Goal: Task Accomplishment & Management: Manage account settings

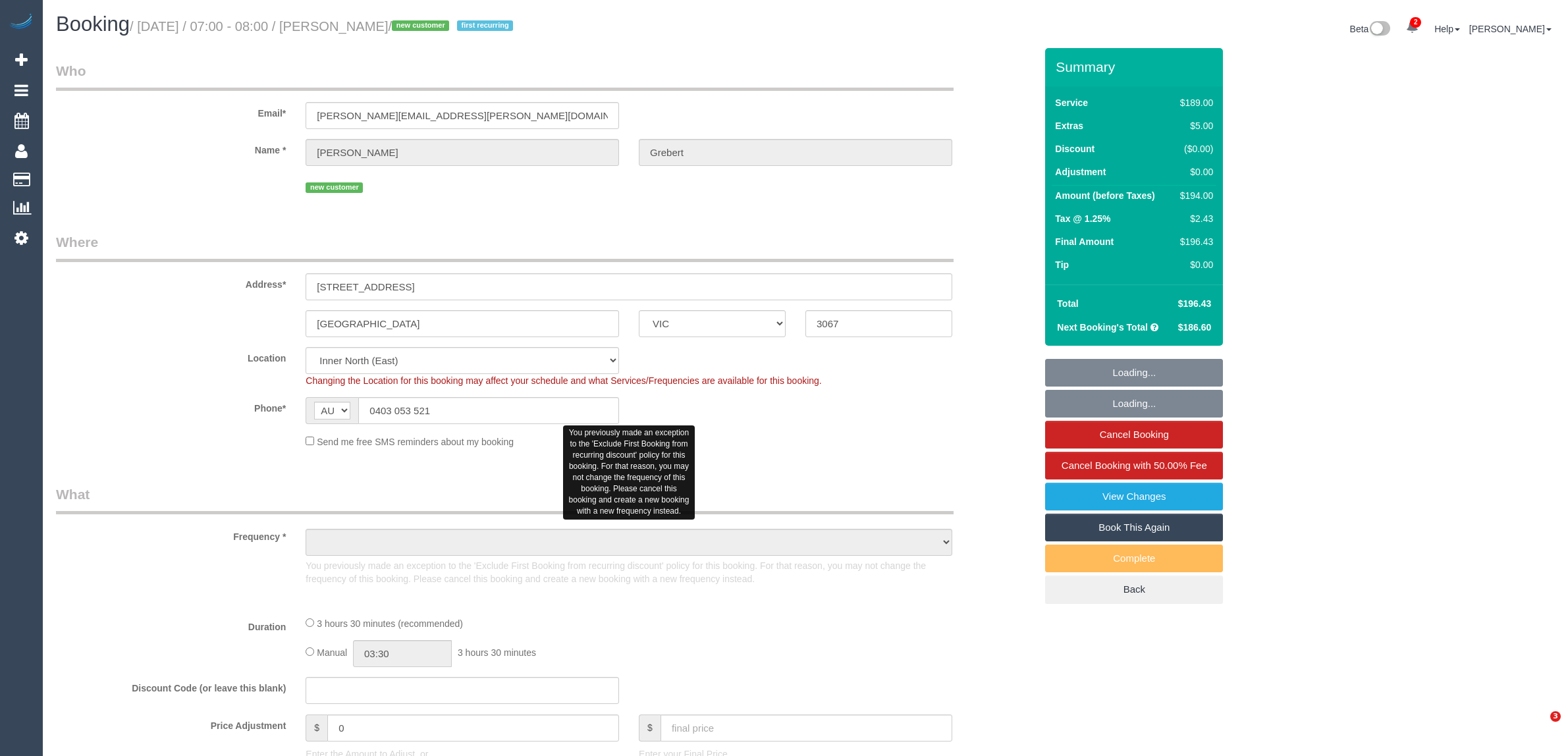
select select "VIC"
select select "string:stripe-pm_1S0Bbg2GScqysDRViSdooChk"
select select "object:1925"
select select "number:27"
select select "number:14"
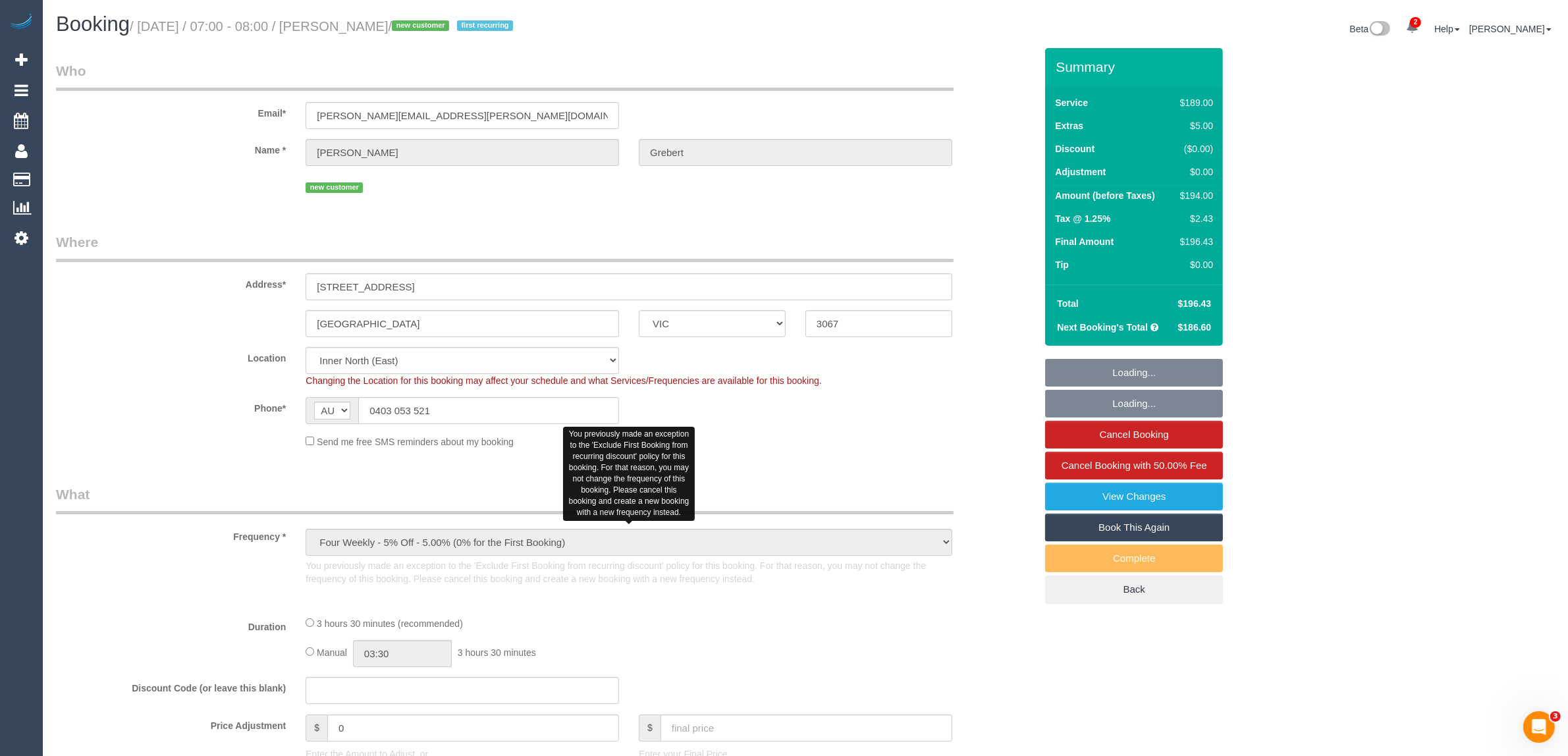
select select "number:18"
select select "number:36"
select select "number:34"
select select "number:13"
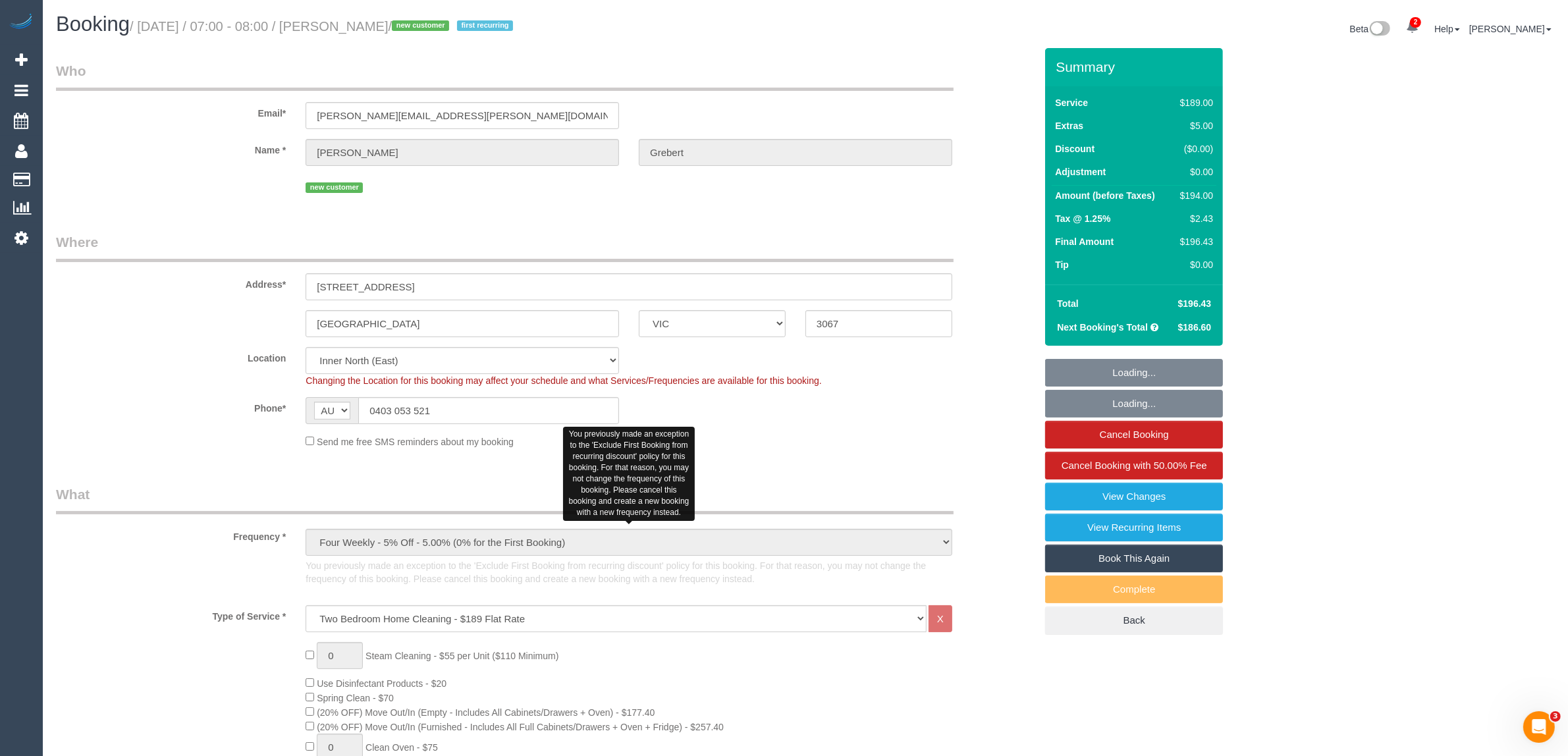
select select "object:2833"
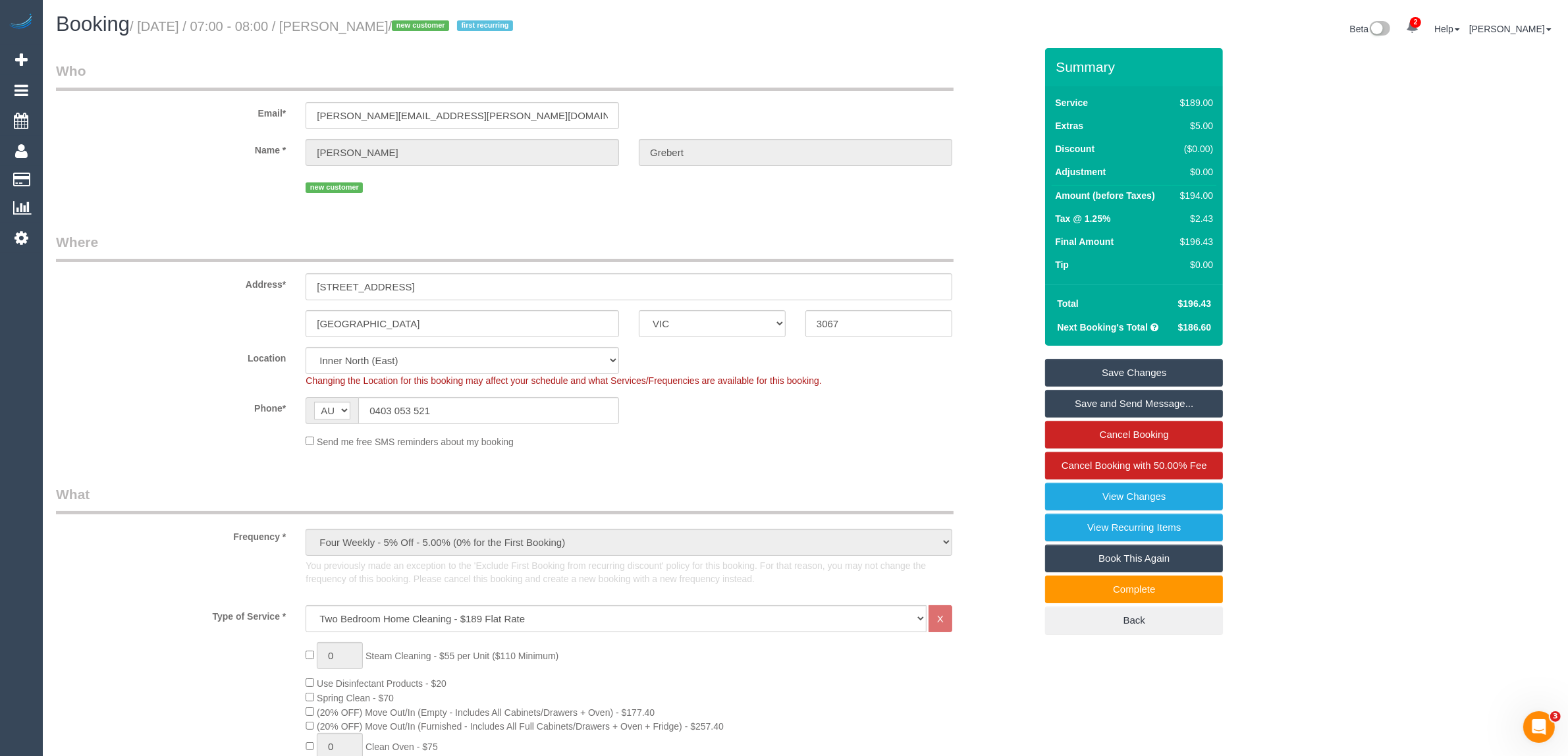
click at [1160, 409] on link "Save and Send Message..." at bounding box center [1134, 403] width 178 height 28
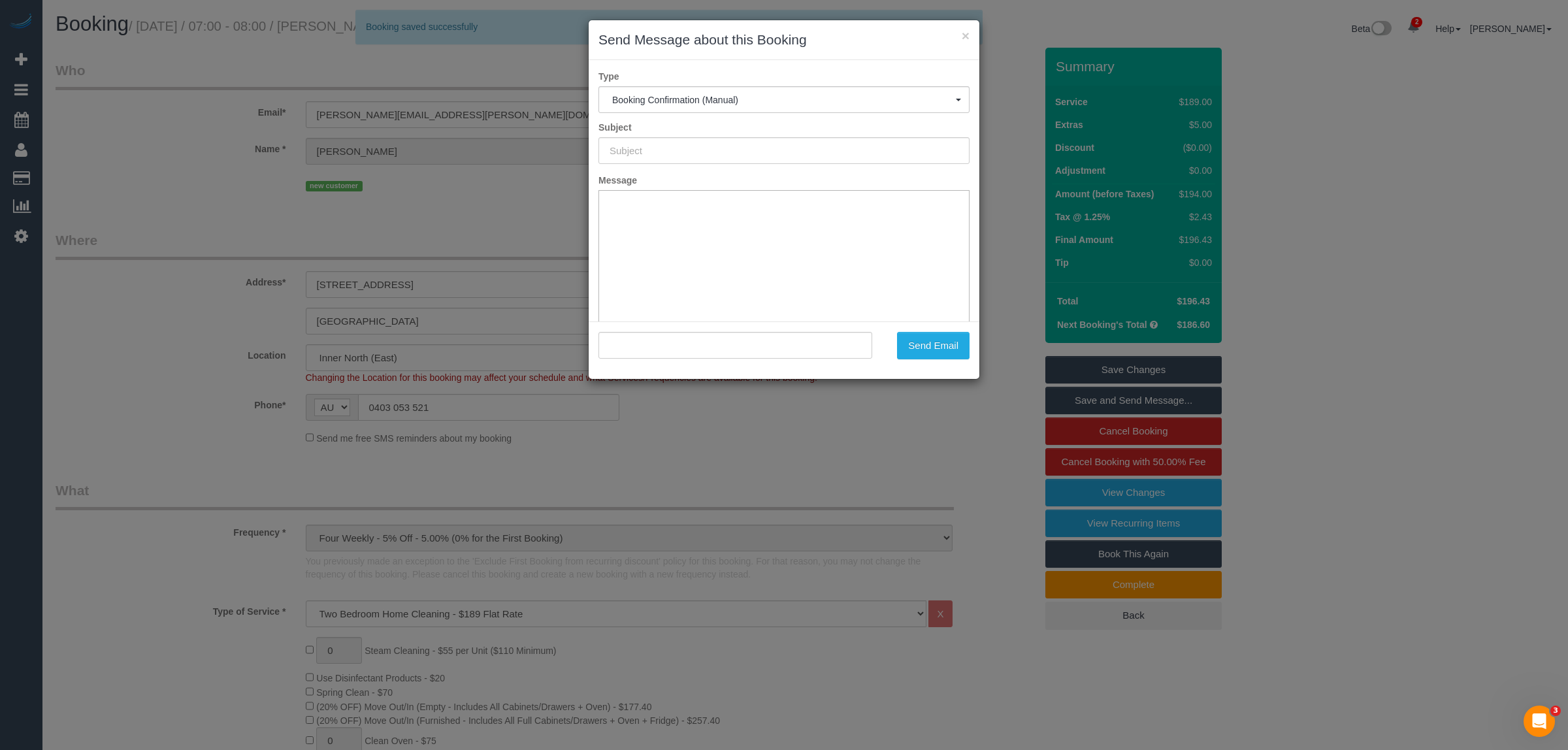
type input "Booking Confirmed"
type input ""[PERSON_NAME]" <[PERSON_NAME][EMAIL_ADDRESS][PERSON_NAME][DOMAIN_NAME]>"
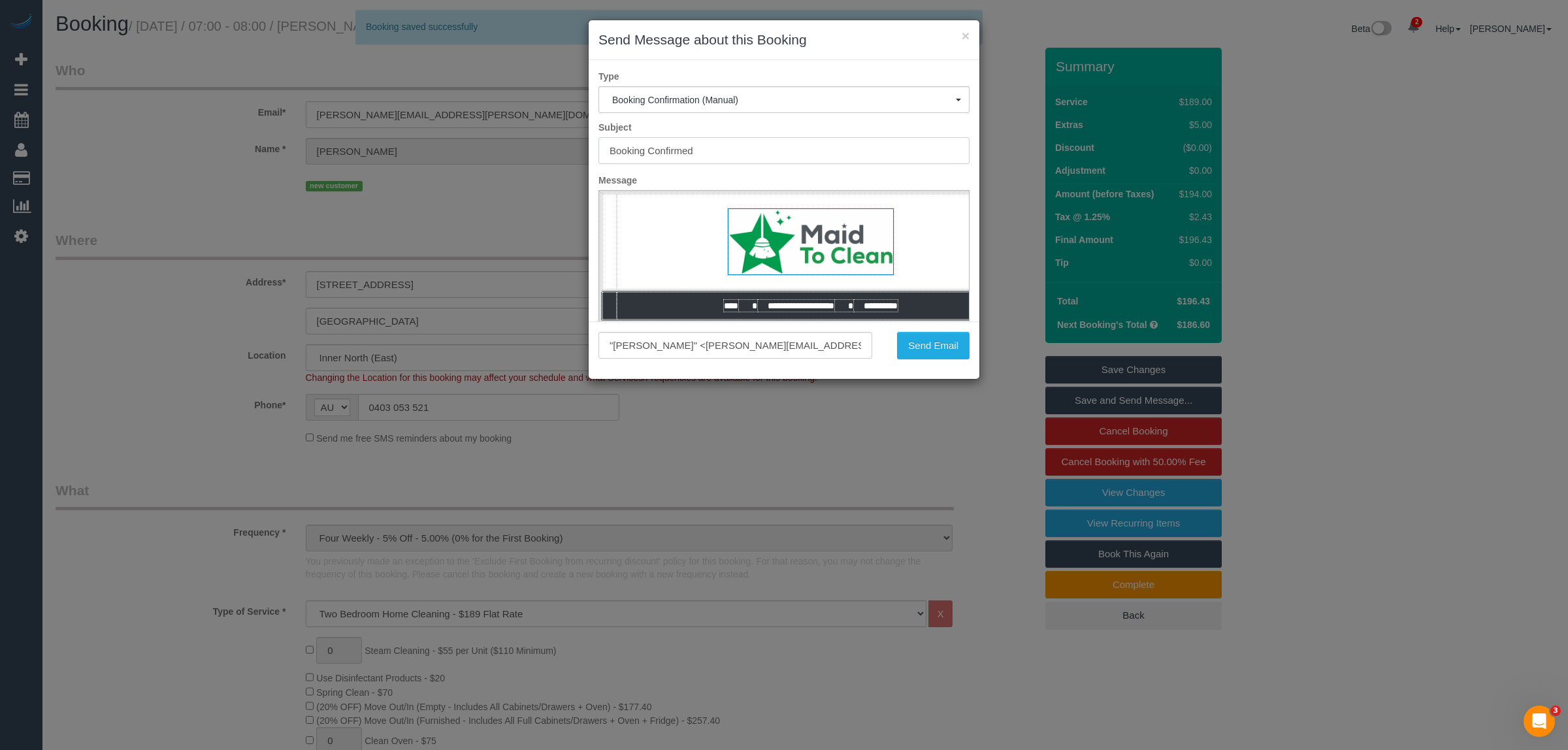
click at [716, 149] on input "Booking Confirmed" at bounding box center [784, 150] width 371 height 27
click at [935, 155] on input "Booking Confirmed" at bounding box center [784, 150] width 371 height 27
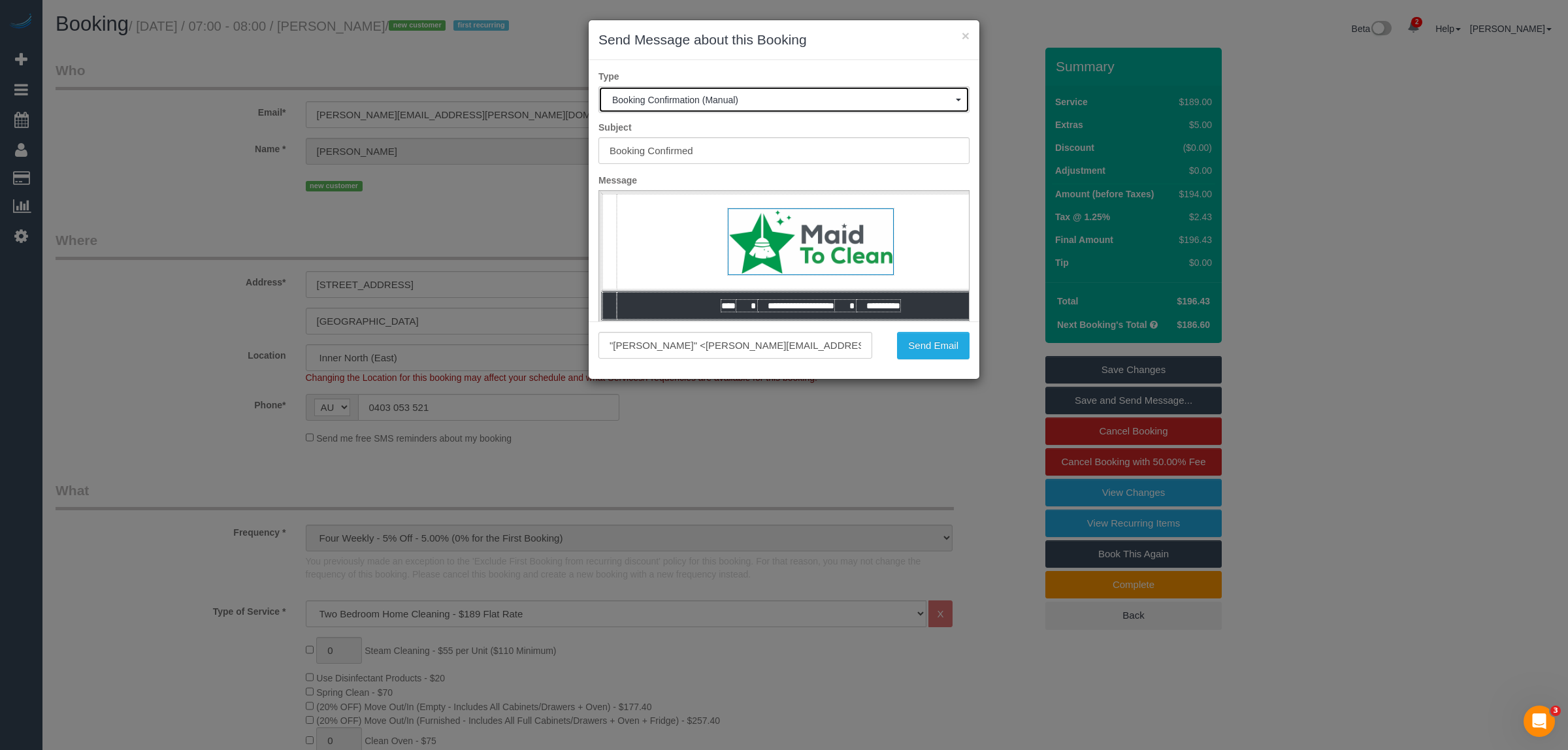
click at [772, 102] on span "Booking Confirmation (Manual)" at bounding box center [784, 100] width 344 height 11
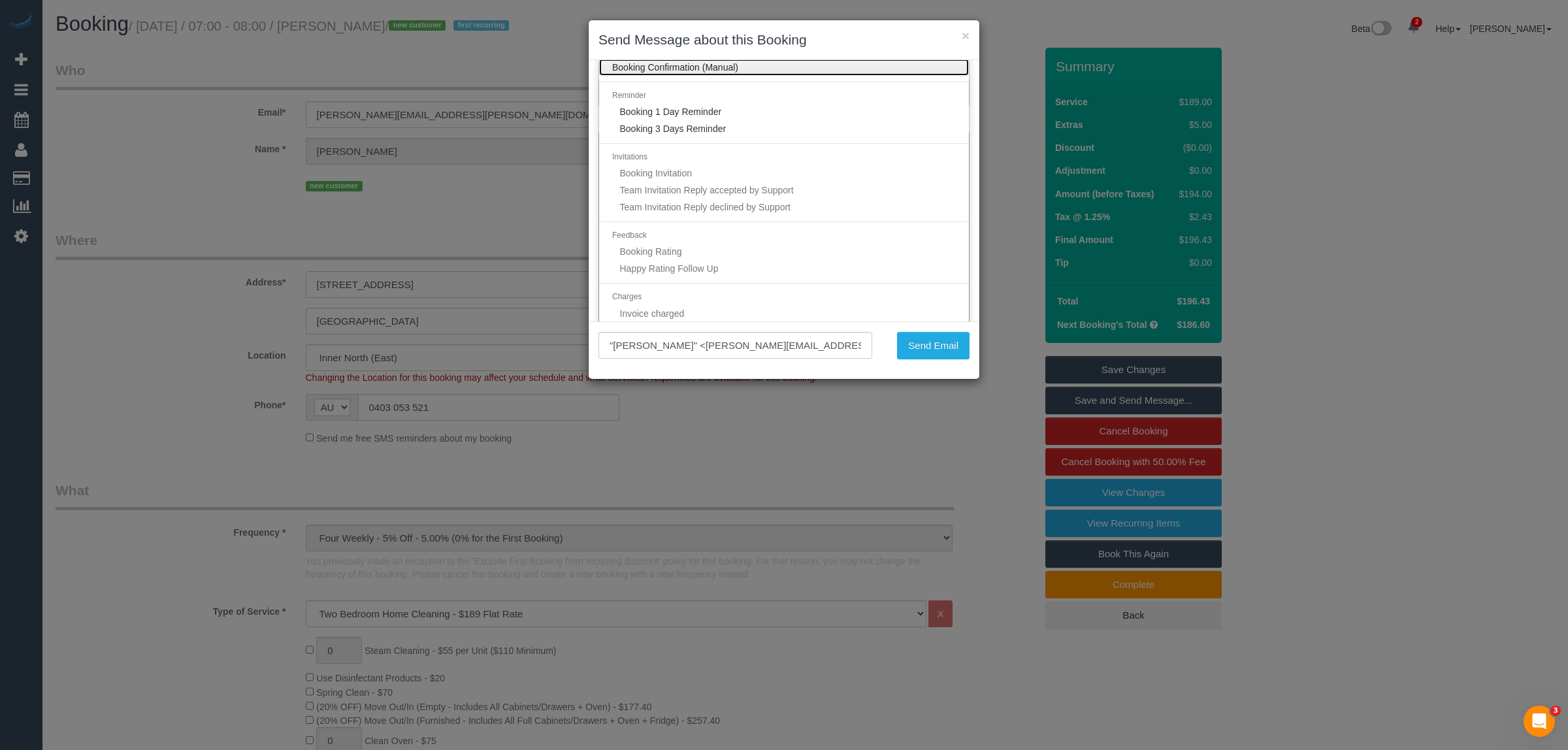
scroll to position [82, 0]
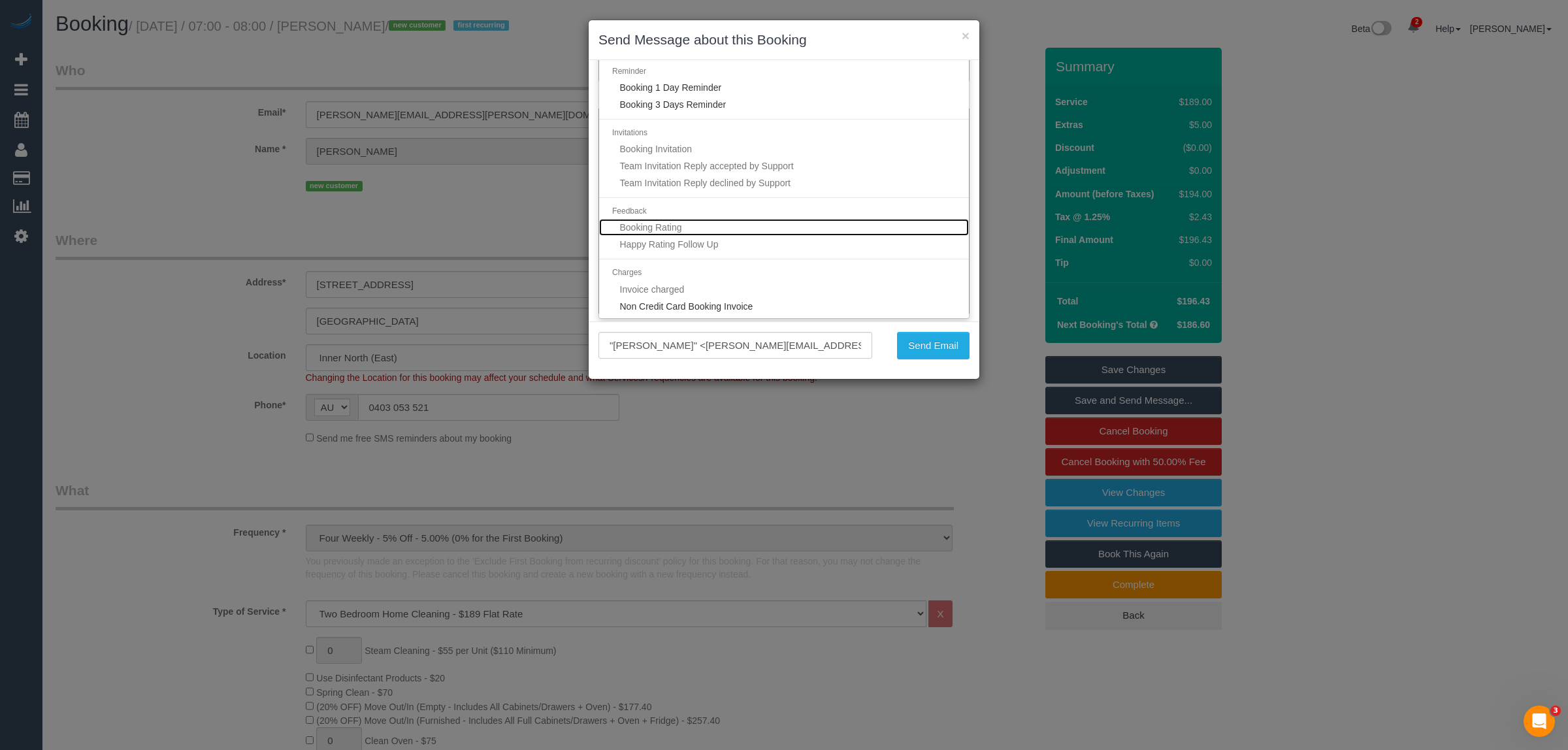
click at [674, 229] on span "Booking Rating" at bounding box center [651, 228] width 62 height 11
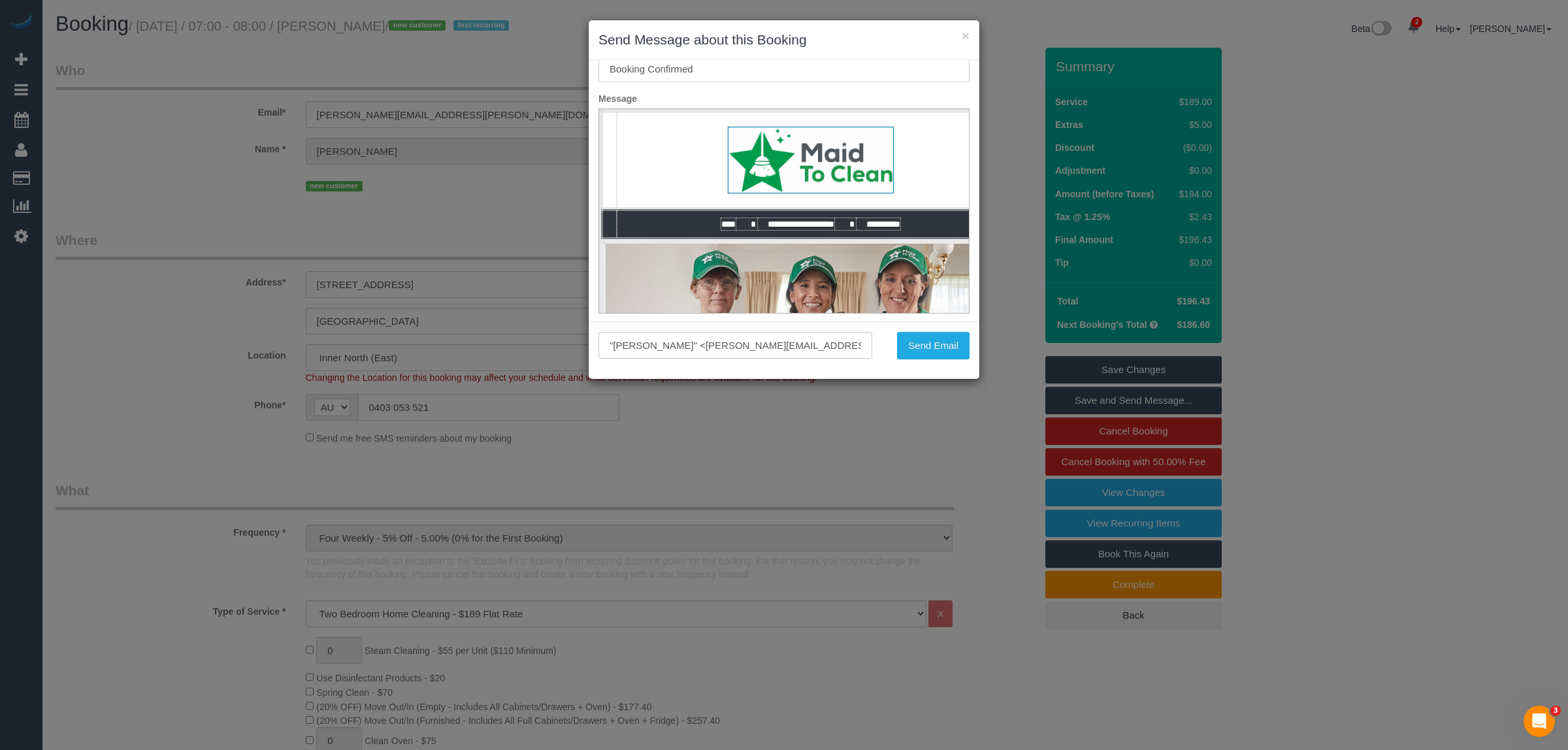
click at [813, 85] on div "Type Booking Confirmation (Manual) Booking Confirmation (Manual) Reminder Booki…" at bounding box center [784, 190] width 391 height 261
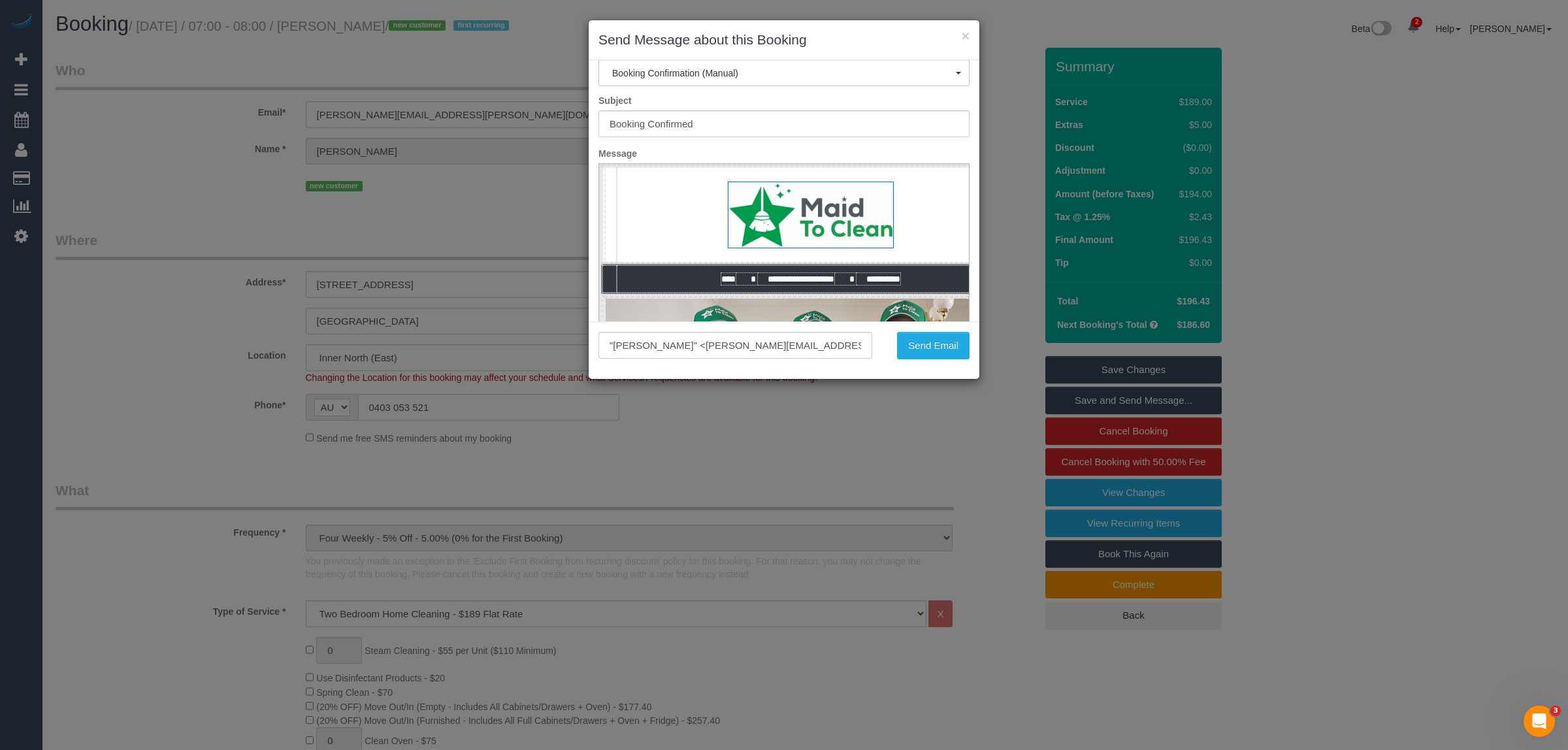
scroll to position [0, 0]
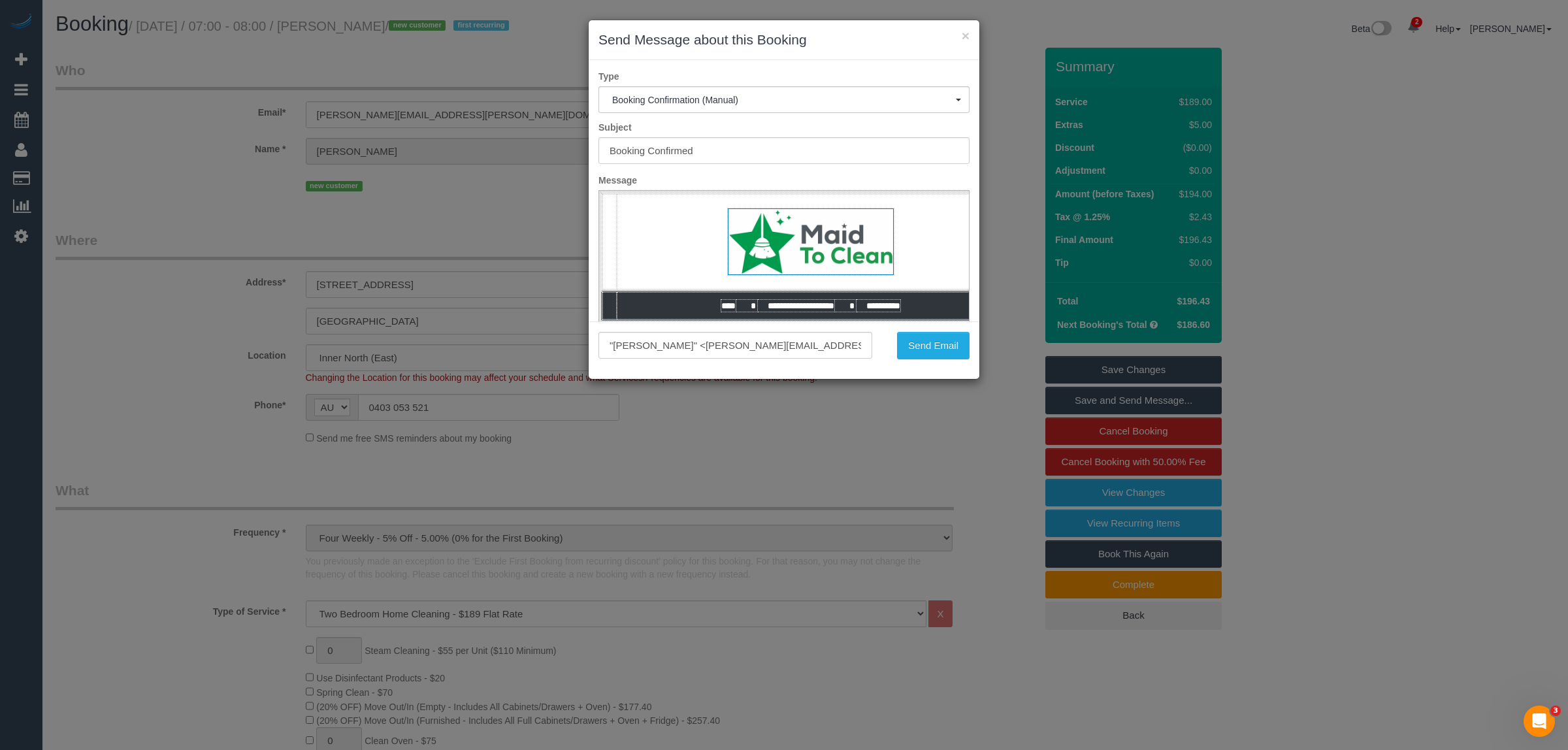
click at [813, 167] on div "Type Booking Confirmation (Manual) Booking Confirmation (Manual) Reminder Booki…" at bounding box center [784, 190] width 391 height 261
click at [804, 147] on input "Booking Confirmed" at bounding box center [784, 150] width 371 height 27
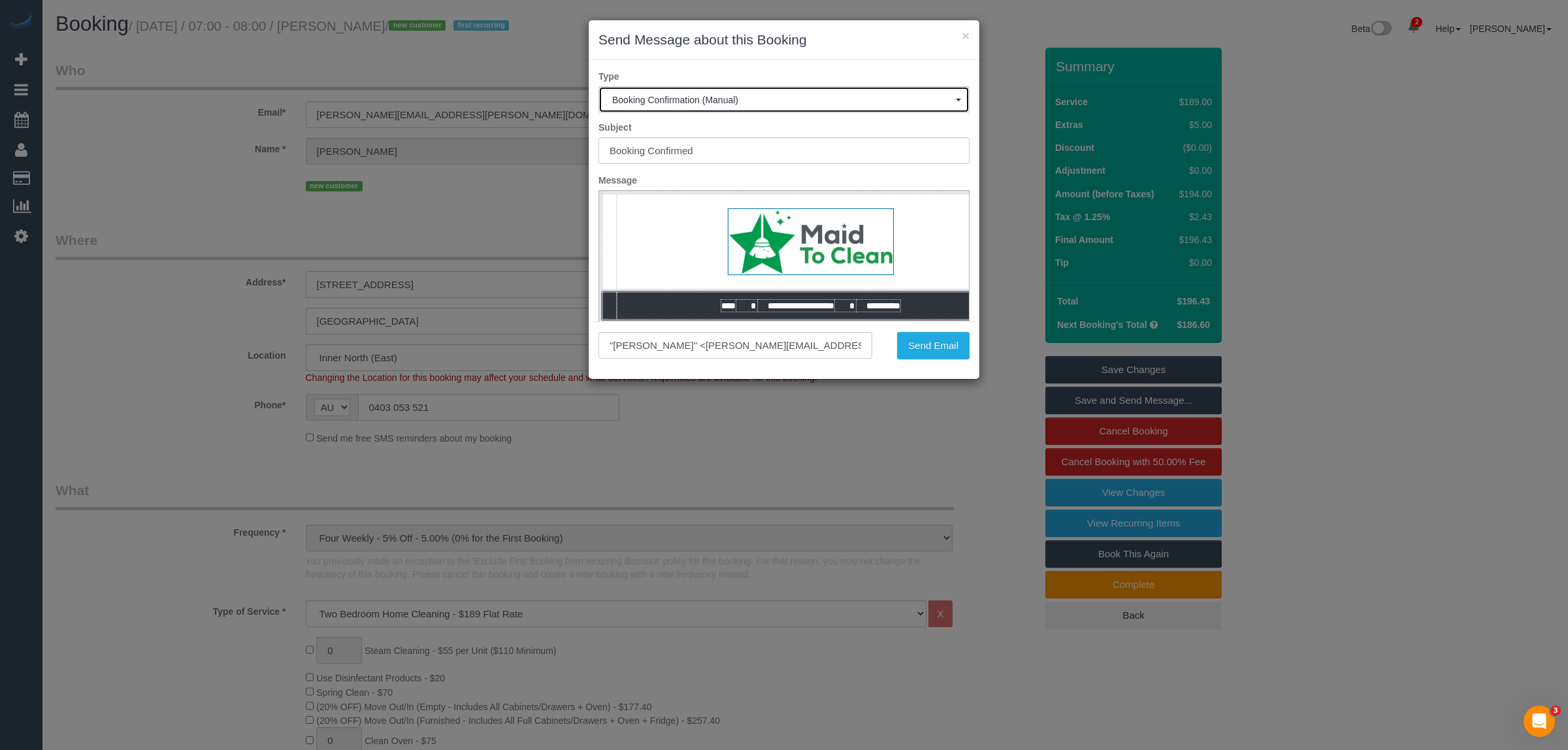
click at [905, 105] on button "Booking Confirmation (Manual)" at bounding box center [784, 99] width 371 height 27
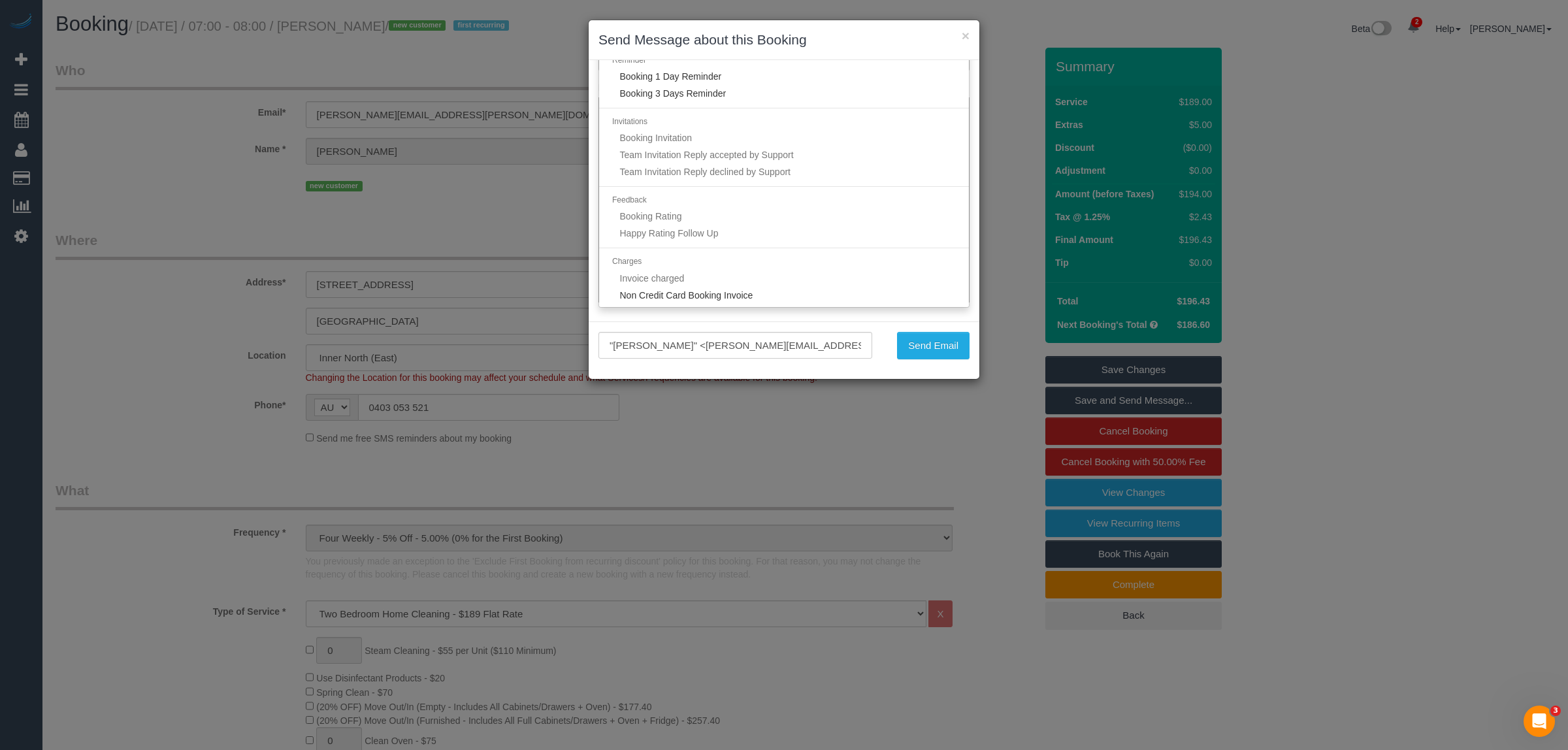
scroll to position [96, 0]
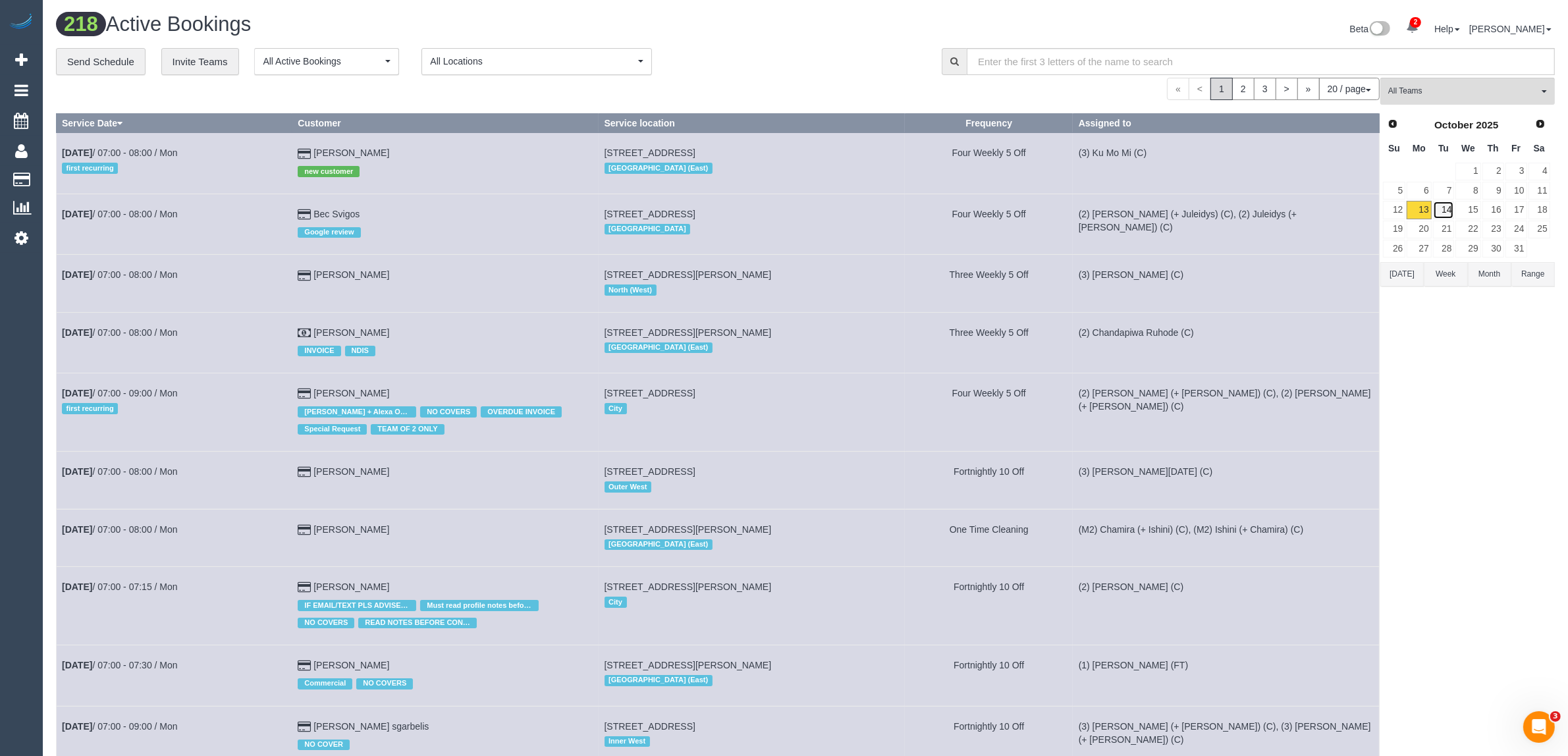
click at [1447, 215] on link "14" at bounding box center [1444, 210] width 22 height 18
click at [1391, 209] on link "12" at bounding box center [1394, 210] width 22 height 18
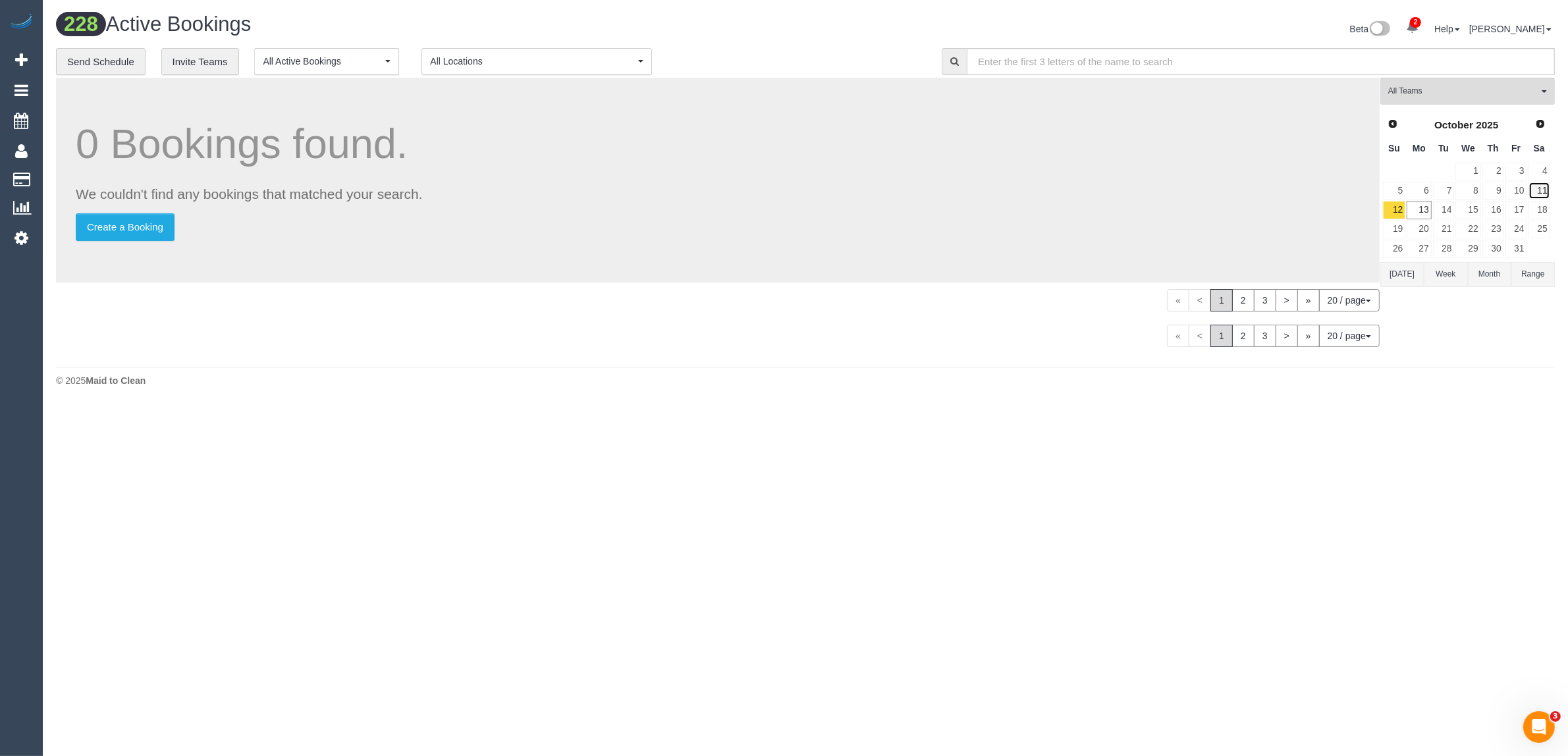
click at [1549, 189] on link "11" at bounding box center [1540, 190] width 22 height 18
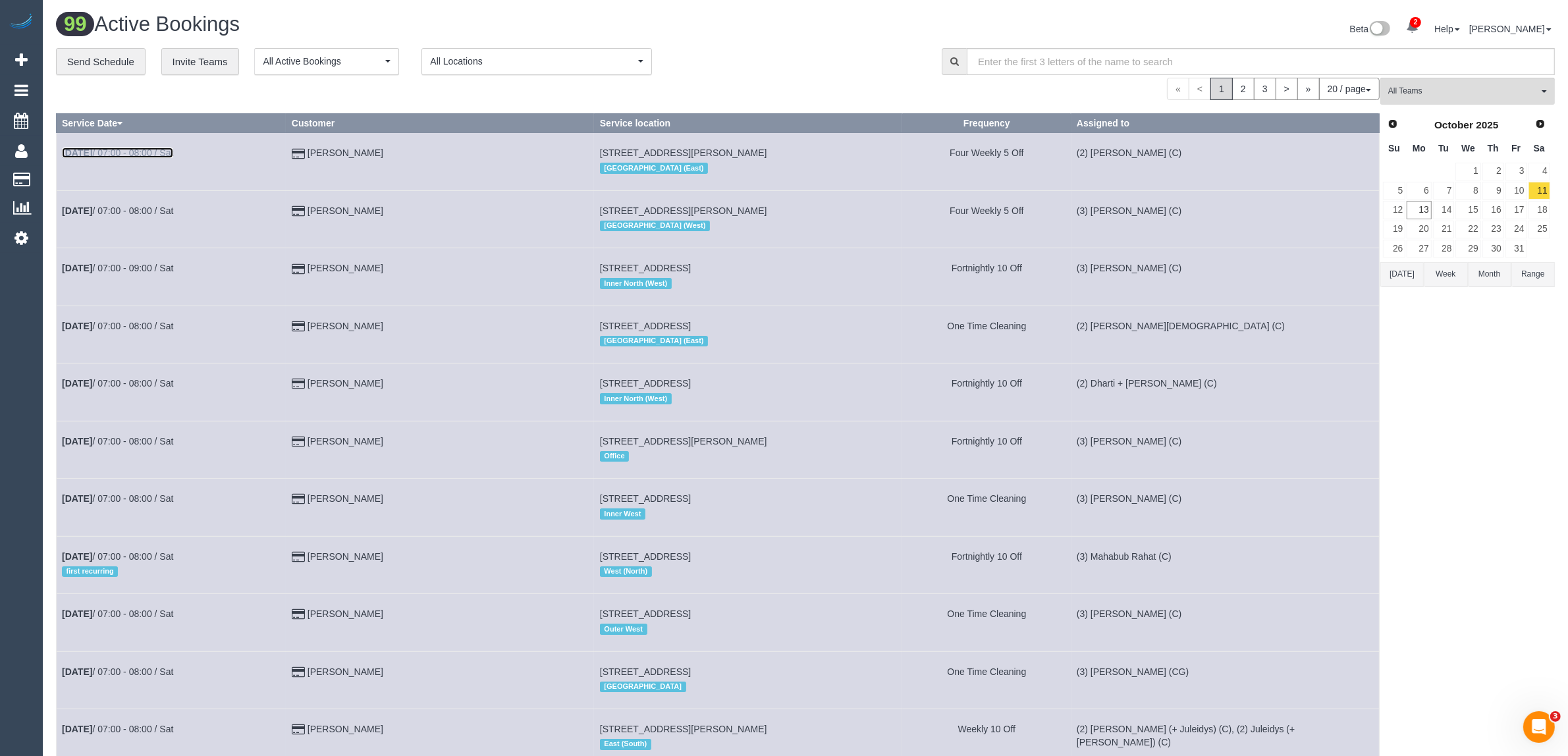
click at [118, 150] on link "[DATE] 07:00 - 08:00 / Sat" at bounding box center [117, 153] width 111 height 11
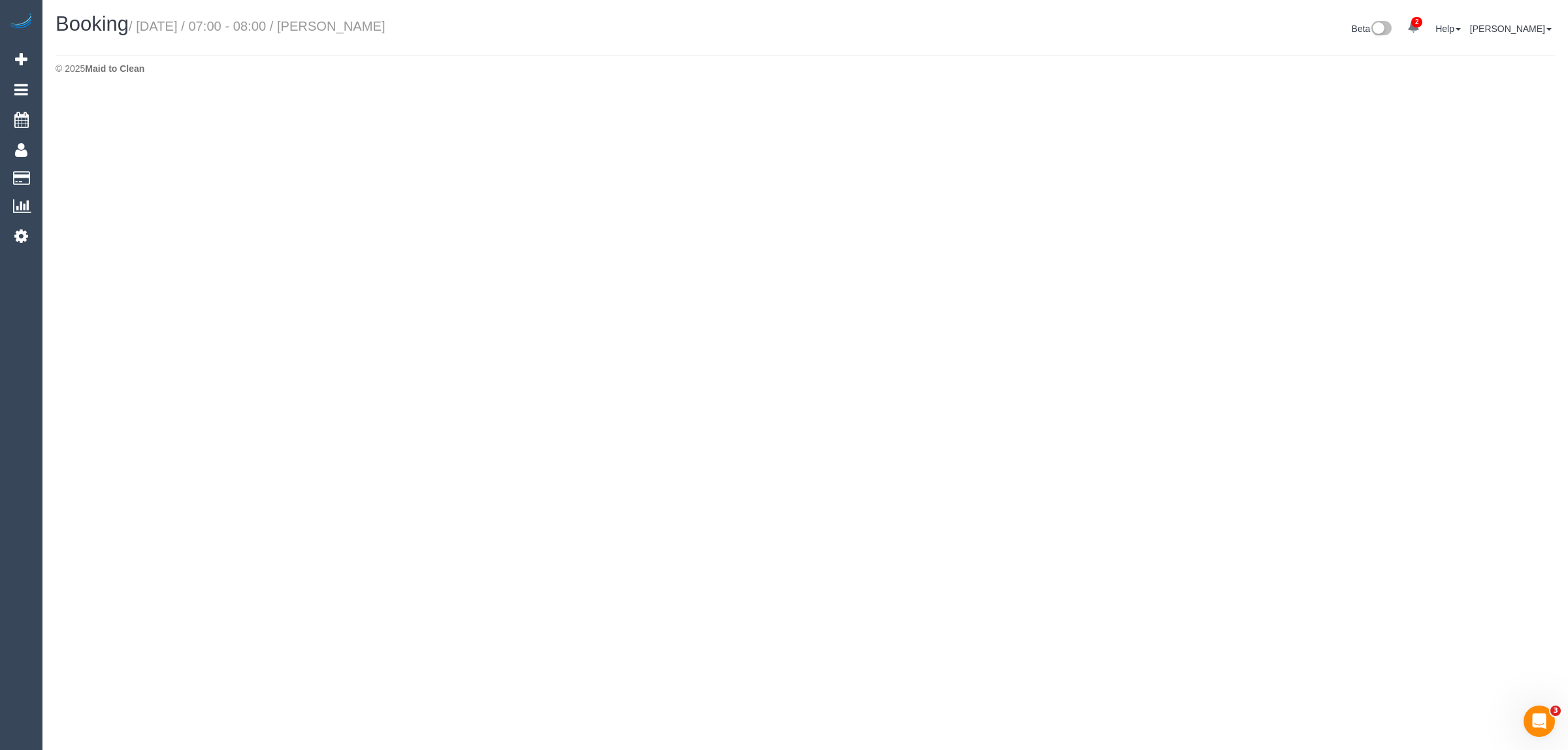
select select "VIC"
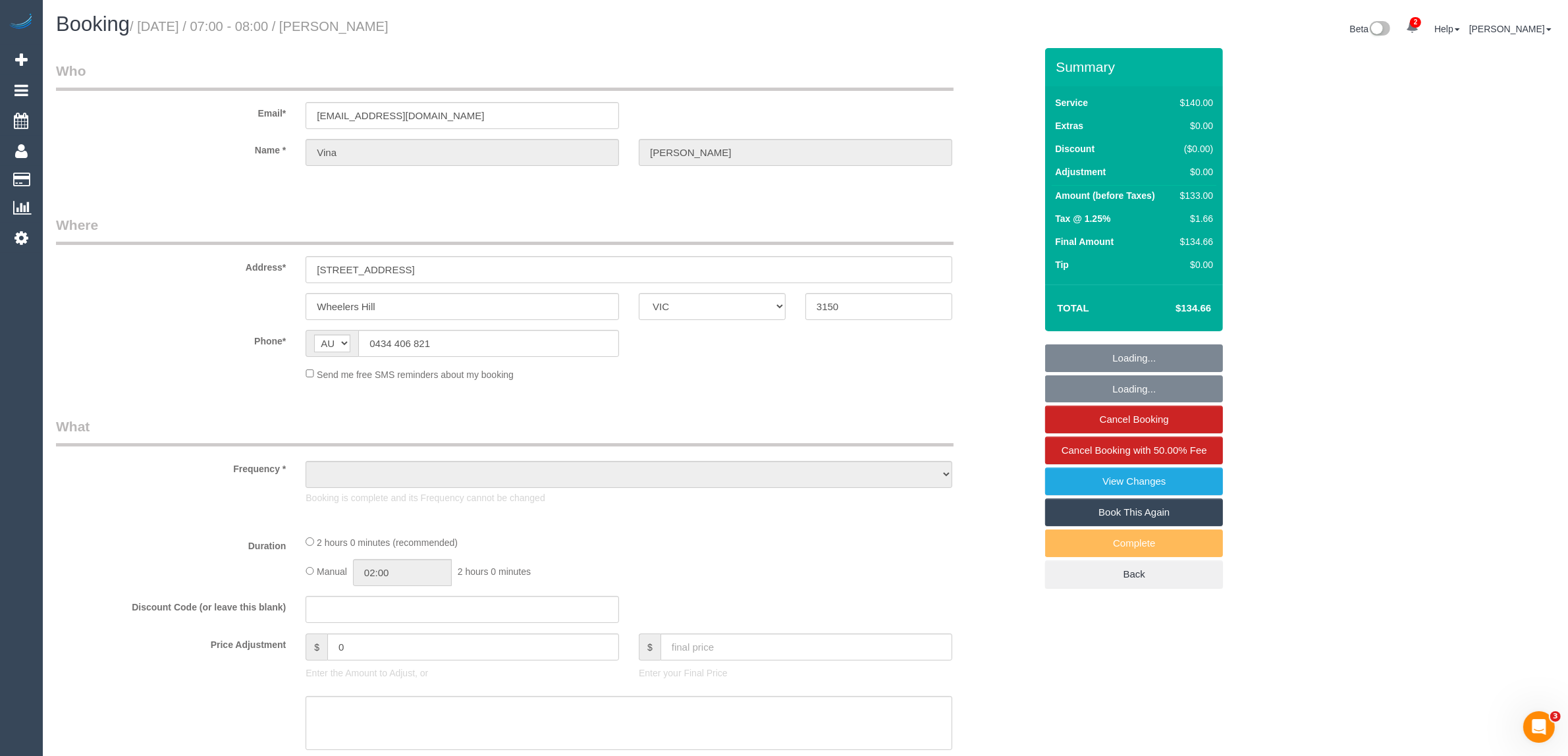
select select "object:4605"
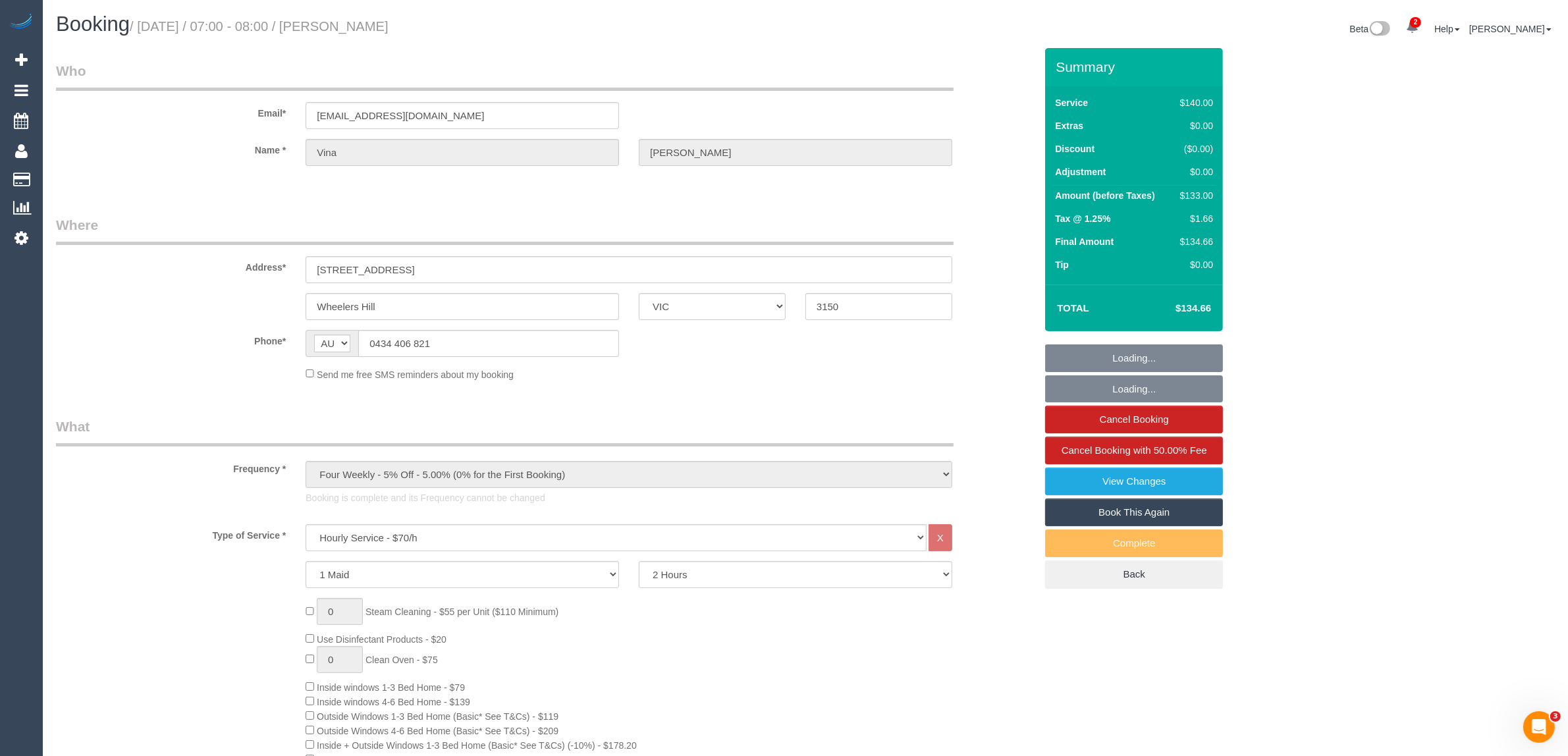
select select "string:stripe-pm_1QHvjD2GScqysDRVseX9VJLl"
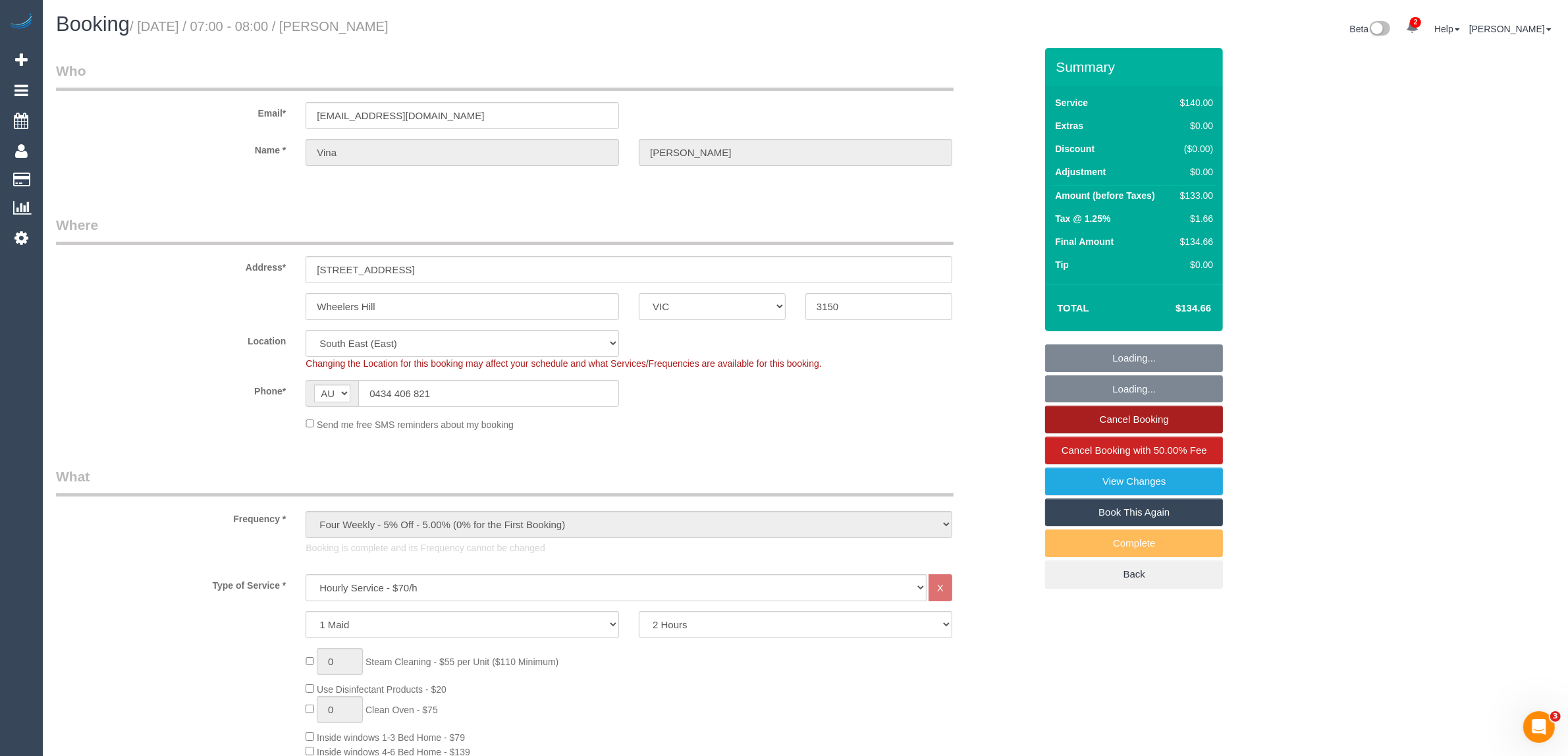
select select "object:5357"
select select "number:28"
select select "number:14"
select select "number:19"
select select "number:25"
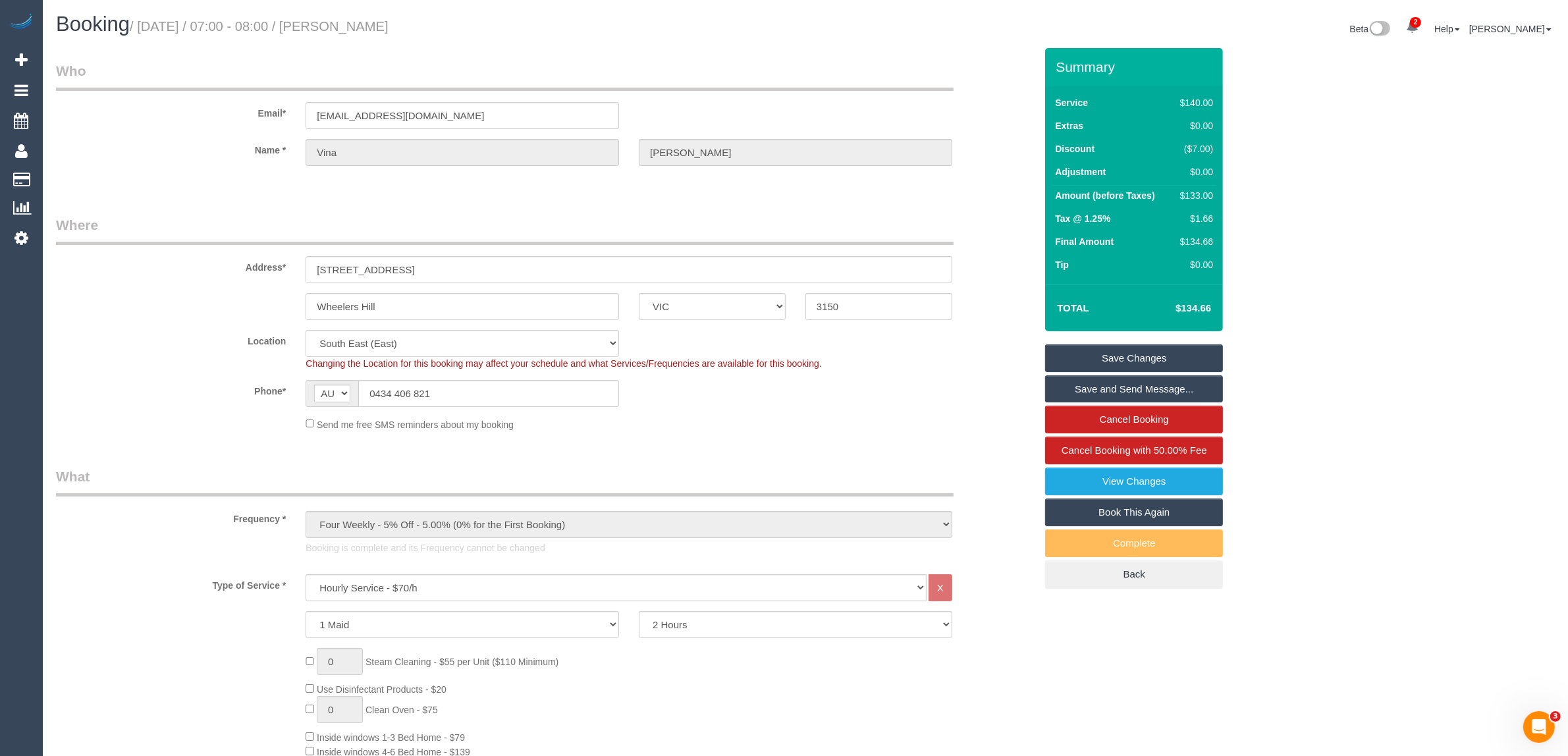
click at [1106, 389] on link "Save and Send Message..." at bounding box center [1134, 388] width 178 height 28
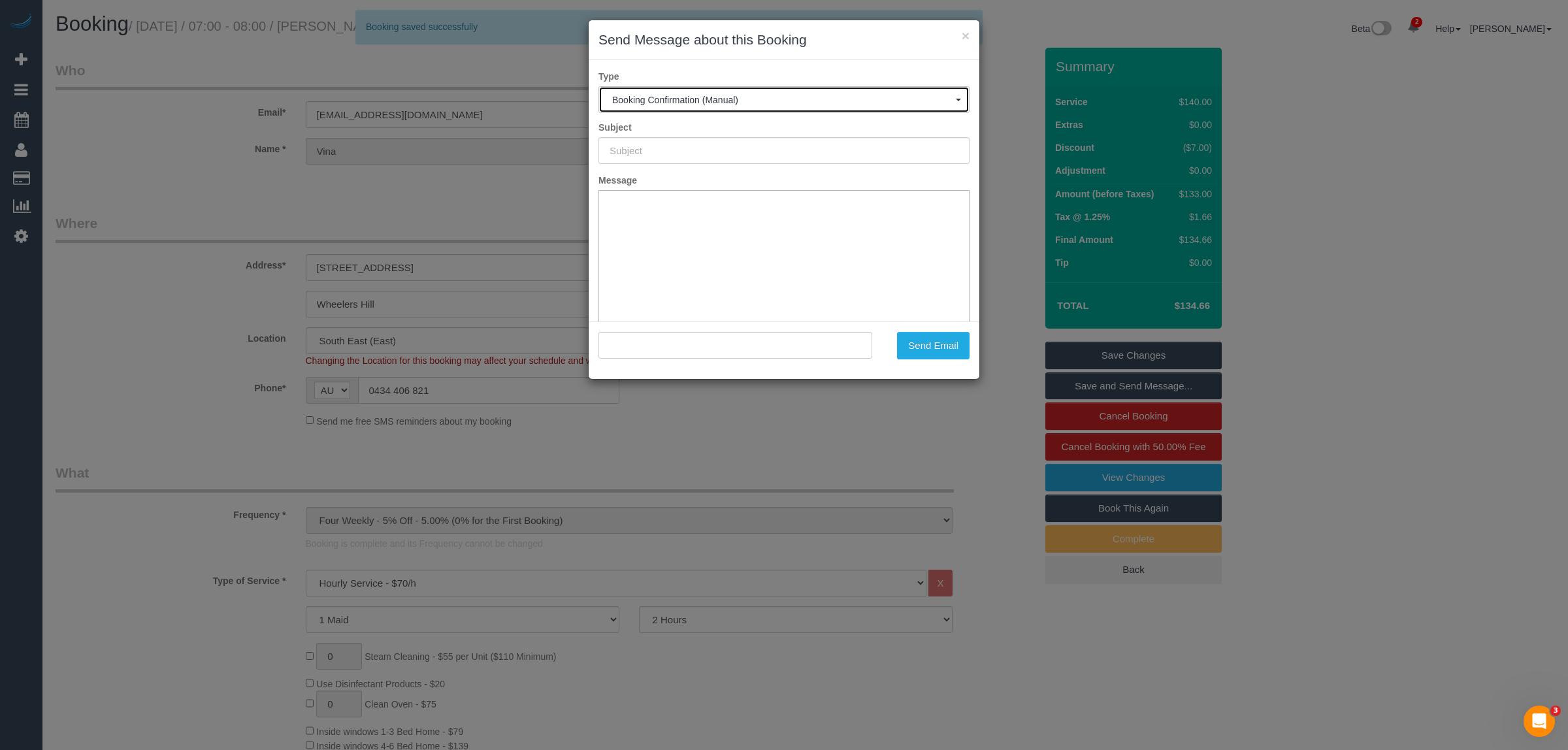
click at [667, 109] on button "Booking Confirmation (Manual)" at bounding box center [784, 99] width 371 height 27
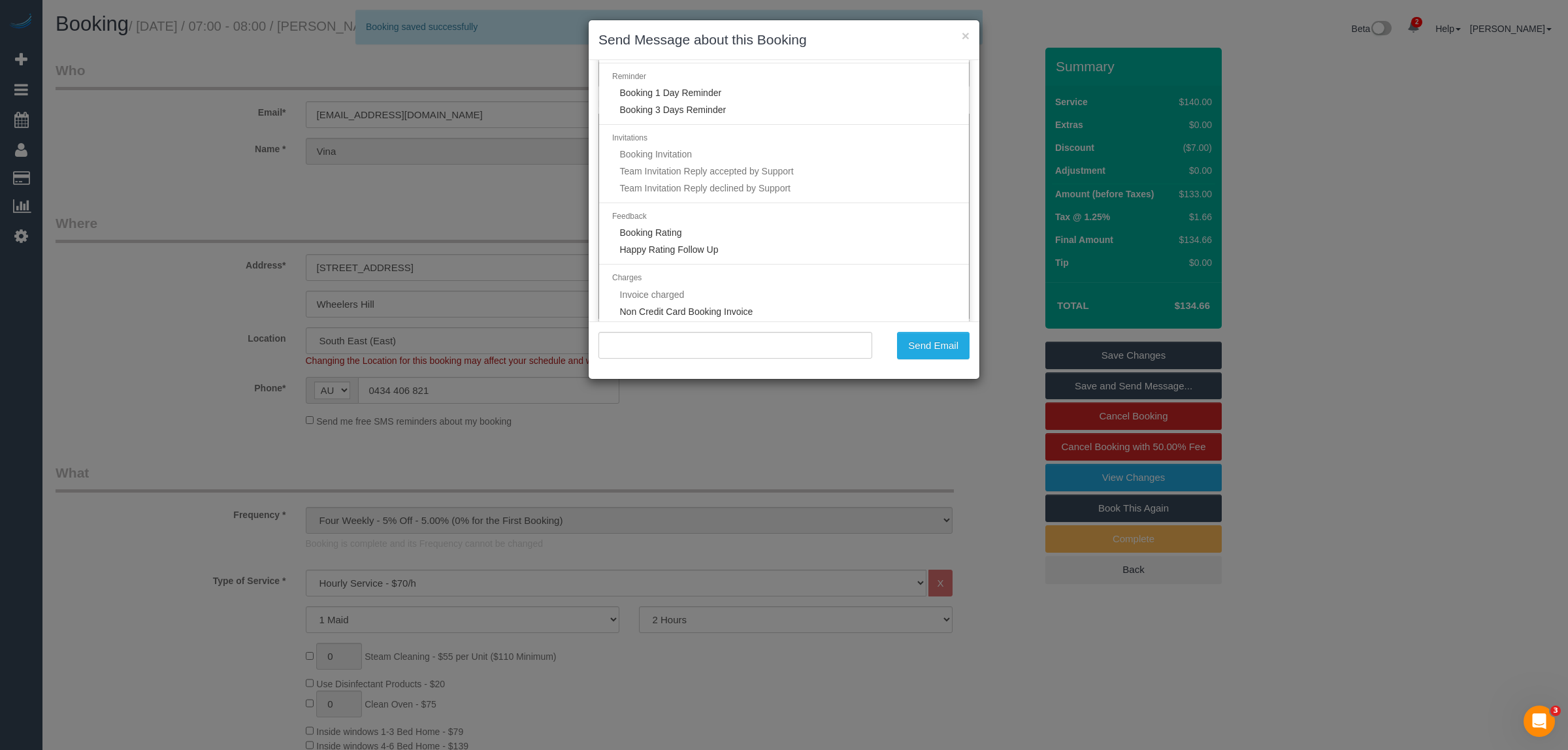
type input "Booking Confirmed"
type input ""[PERSON_NAME]" <[EMAIL_ADDRESS][DOMAIN_NAME]>"
